Goal: Obtain resource: Obtain resource

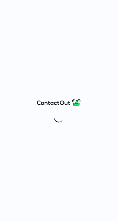
click at [46, 55] on div at bounding box center [59, 110] width 118 height 221
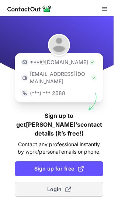
click at [53, 185] on span "Login" at bounding box center [59, 188] width 24 height 7
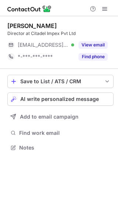
scroll to position [4, 4]
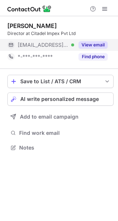
click at [89, 44] on button "View email" at bounding box center [92, 44] width 29 height 7
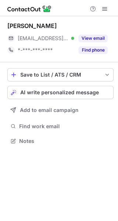
scroll to position [4, 4]
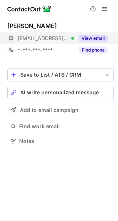
click at [92, 36] on button "View email" at bounding box center [92, 38] width 29 height 7
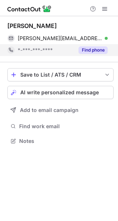
click at [85, 49] on button "Find phone" at bounding box center [92, 49] width 29 height 7
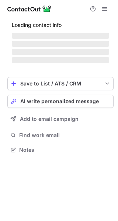
scroll to position [4, 4]
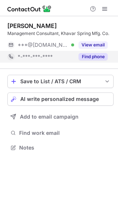
click at [94, 56] on button "Find phone" at bounding box center [92, 56] width 29 height 7
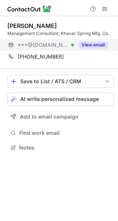
click at [93, 44] on button "View email" at bounding box center [92, 44] width 29 height 7
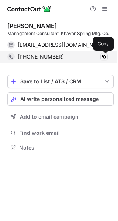
click at [105, 57] on span at bounding box center [104, 57] width 6 height 6
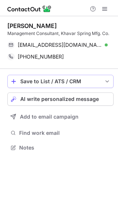
scroll to position [142, 118]
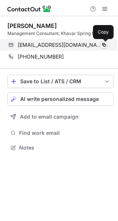
click at [105, 44] on span at bounding box center [104, 45] width 6 height 6
